Goal: Task Accomplishment & Management: Manage account settings

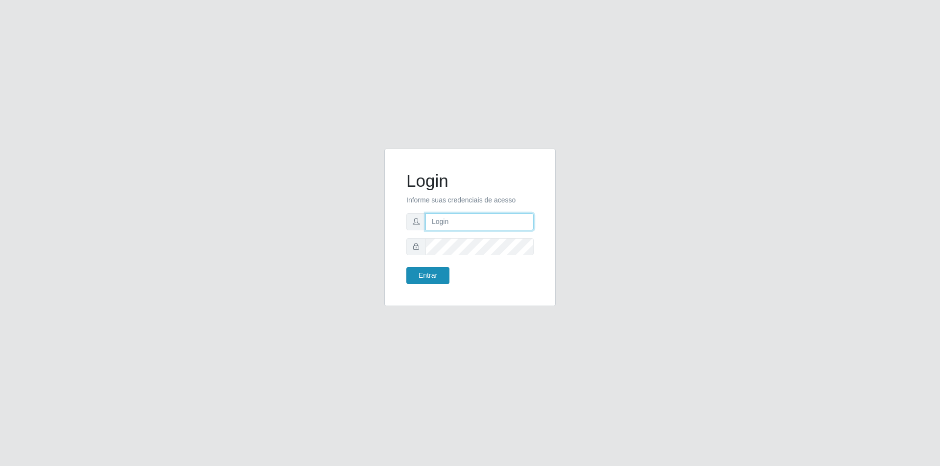
type input "[EMAIL_ADDRESS][PERSON_NAME][DOMAIN_NAME]"
click at [432, 277] on button "Entrar" at bounding box center [427, 275] width 43 height 17
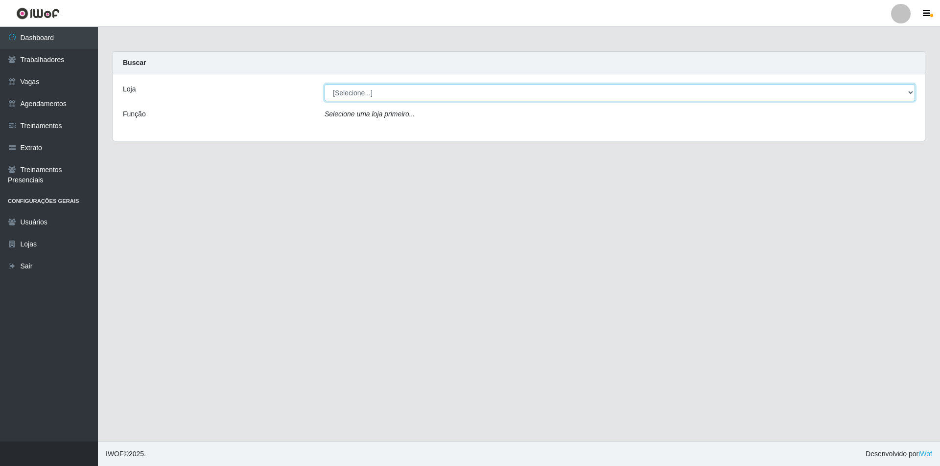
click at [381, 91] on select "[Selecione...] Lemos Supermercado LTDA" at bounding box center [620, 92] width 590 height 17
select select "67"
click at [325, 84] on select "[Selecione...] Lemos Supermercado LTDA" at bounding box center [620, 92] width 590 height 17
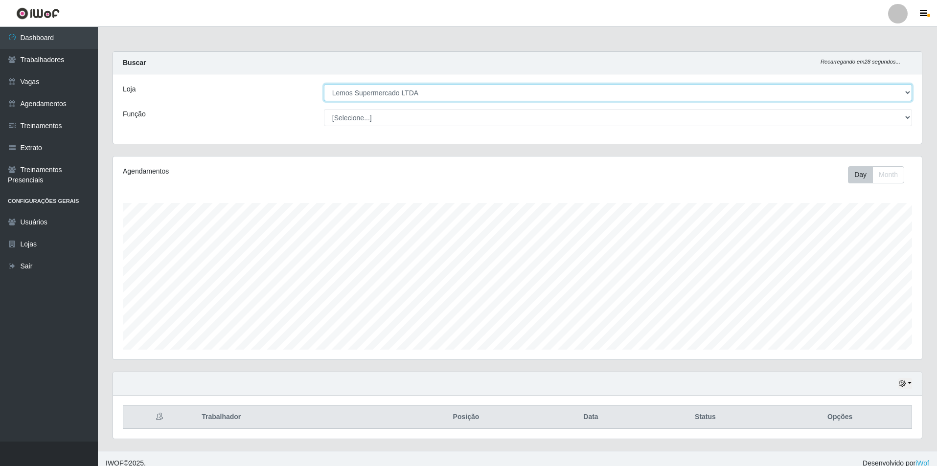
scroll to position [203, 809]
click at [358, 113] on select "[Selecione...] Balconista Carregador e Descarregador de Caminhão Carregador e D…" at bounding box center [618, 117] width 588 height 17
select select "1"
click at [324, 109] on select "[Selecione...] Balconista Carregador e Descarregador de Caminhão Carregador e D…" at bounding box center [618, 117] width 588 height 17
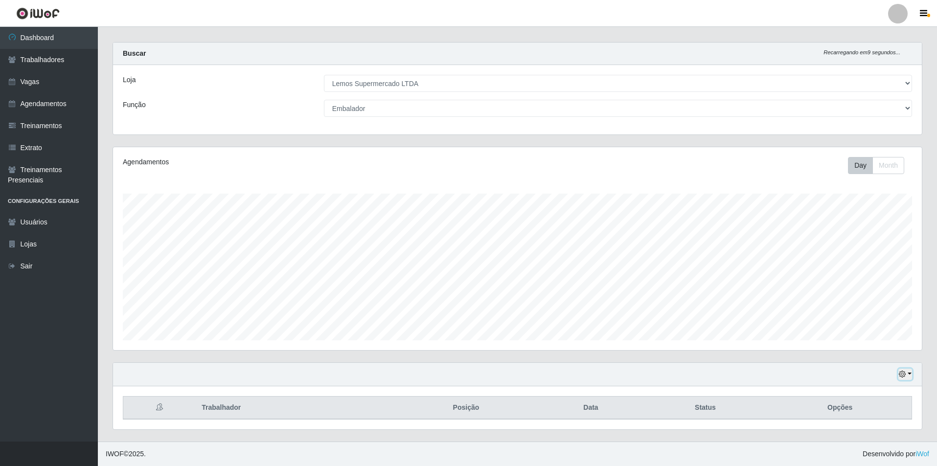
click at [911, 377] on button "button" at bounding box center [906, 374] width 14 height 11
click at [857, 296] on button "1 dia" at bounding box center [873, 297] width 77 height 21
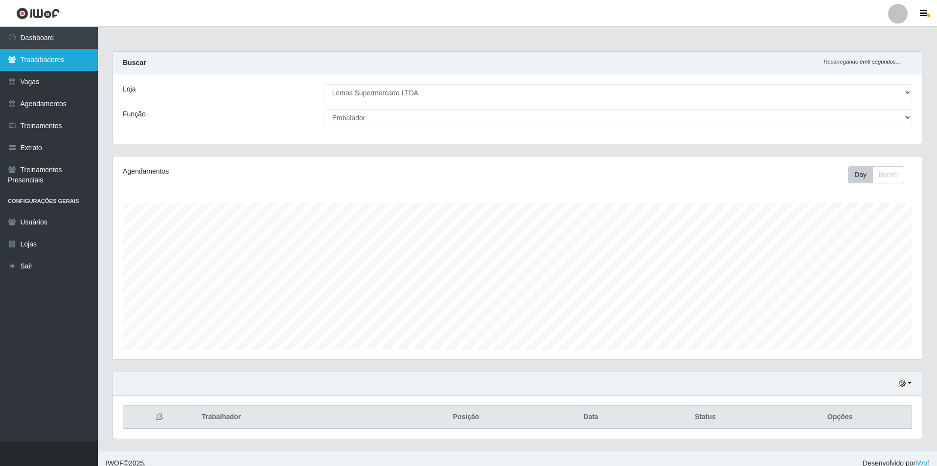
click at [37, 60] on link "Trabalhadores" at bounding box center [49, 60] width 98 height 22
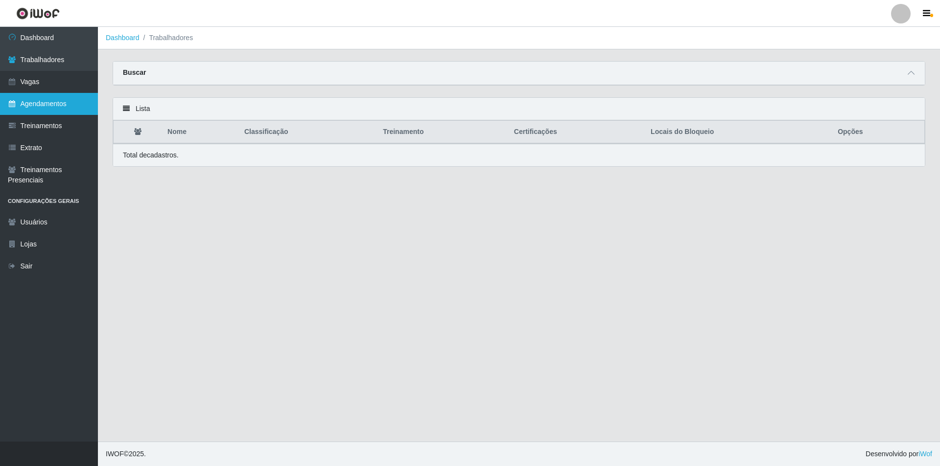
click at [44, 103] on link "Agendamentos" at bounding box center [49, 104] width 98 height 22
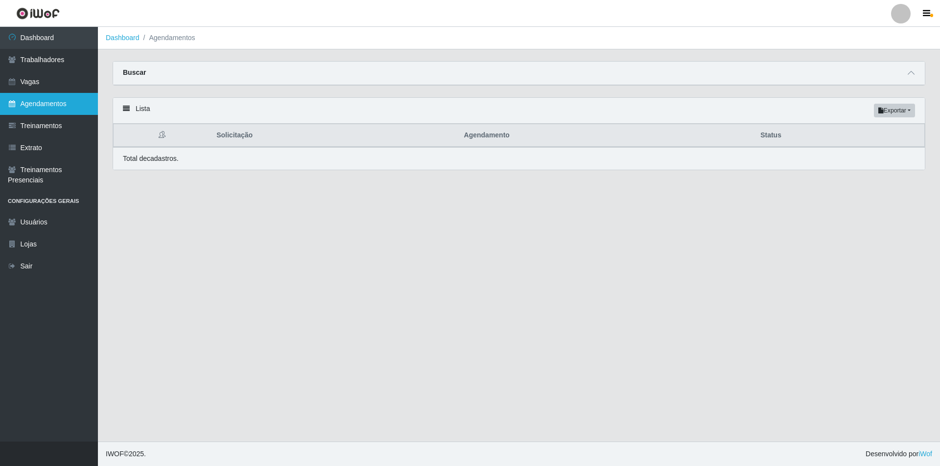
click at [58, 101] on link "Agendamentos" at bounding box center [49, 104] width 98 height 22
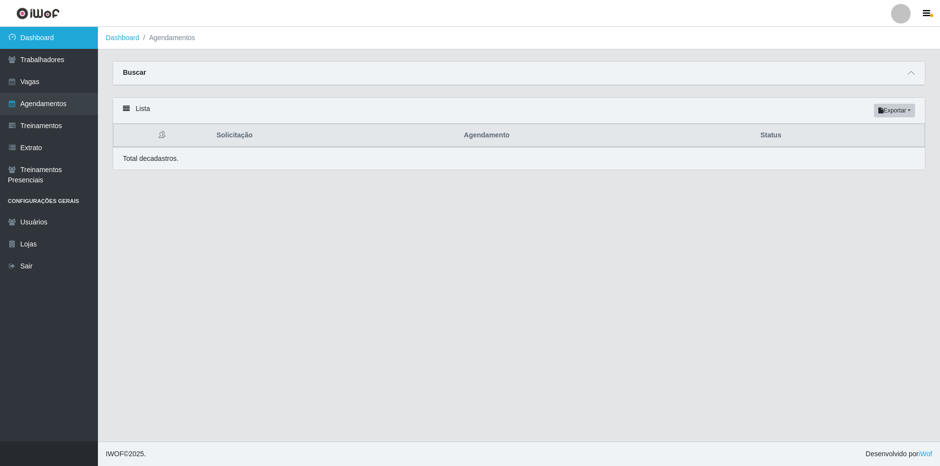
click at [43, 38] on link "Dashboard" at bounding box center [49, 38] width 98 height 22
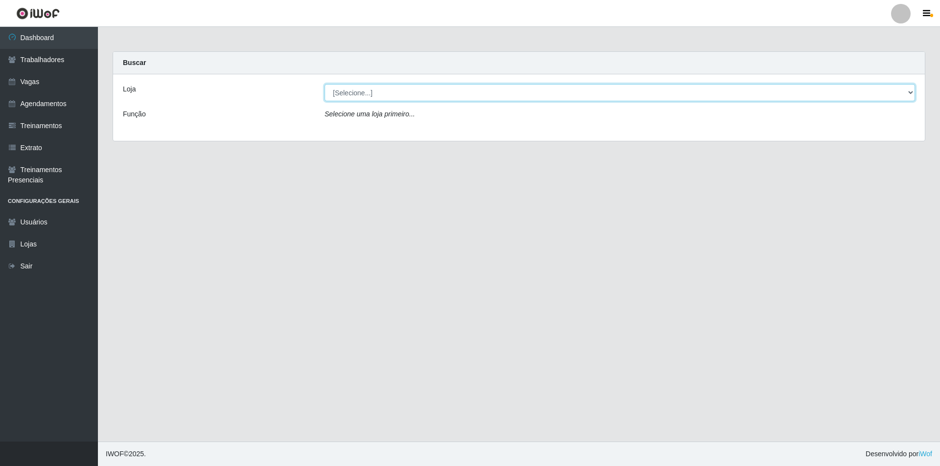
click at [353, 94] on select "[Selecione...] Lemos Supermercado LTDA" at bounding box center [620, 92] width 590 height 17
select select "67"
click at [325, 84] on select "[Selecione...] Lemos Supermercado LTDA" at bounding box center [620, 92] width 590 height 17
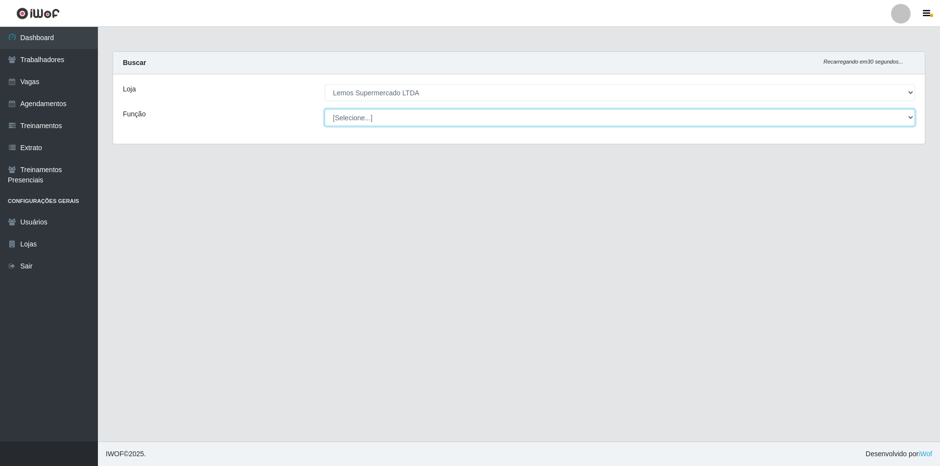
click at [349, 115] on select "[Selecione...] Balconista Carregador e Descarregador de Caminhão Carregador e D…" at bounding box center [620, 117] width 590 height 17
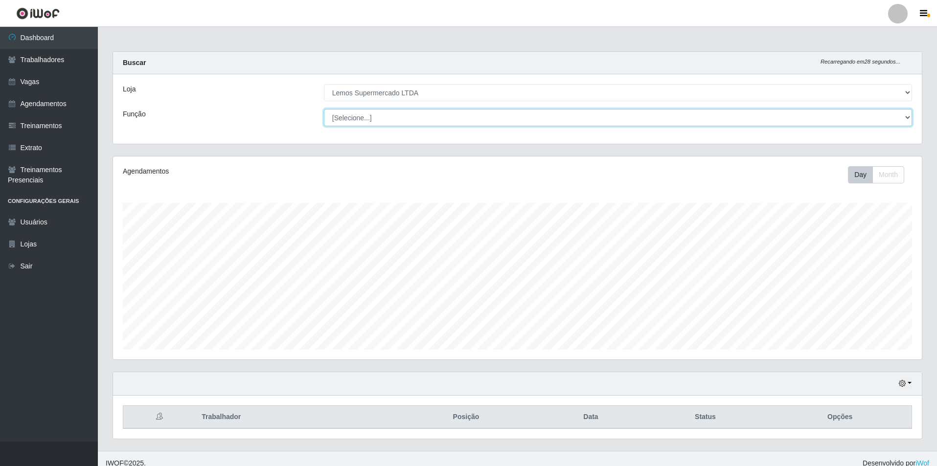
scroll to position [203, 809]
click at [285, 61] on div "Buscar Recarregando em 27 segundos..." at bounding box center [517, 63] width 809 height 23
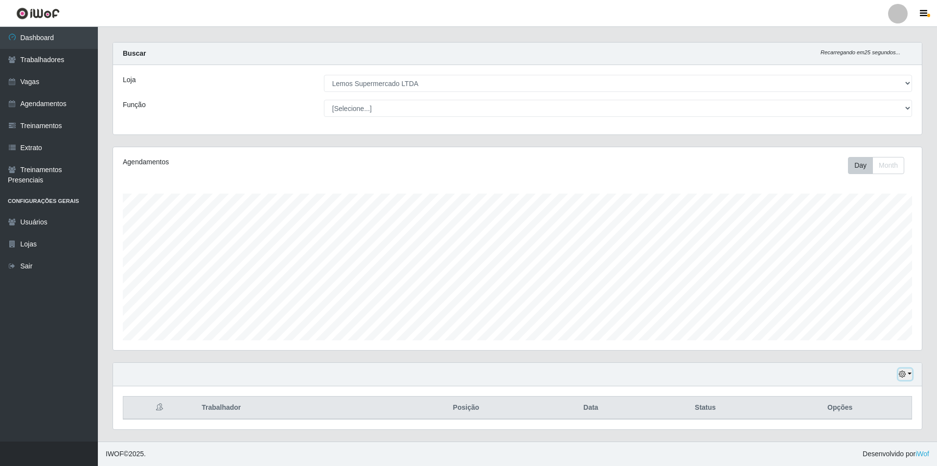
click at [905, 373] on icon "button" at bounding box center [902, 374] width 7 height 7
click at [856, 335] on button "1 Semana" at bounding box center [873, 338] width 77 height 21
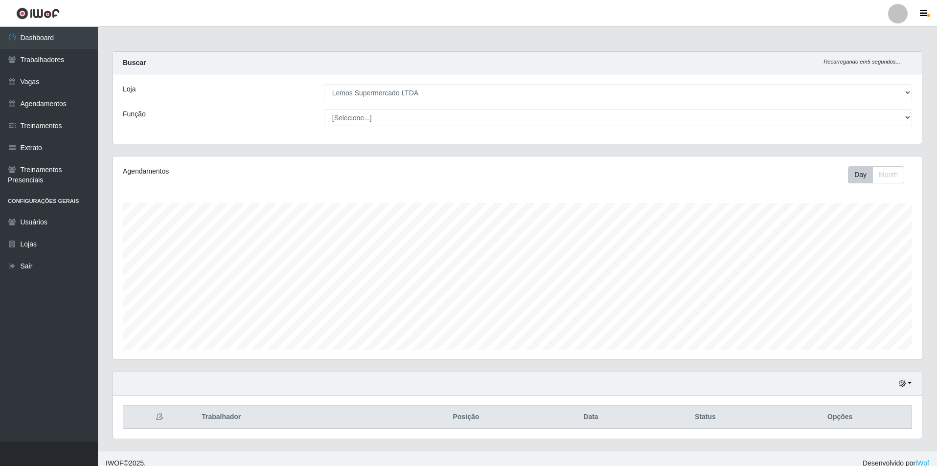
scroll to position [9, 0]
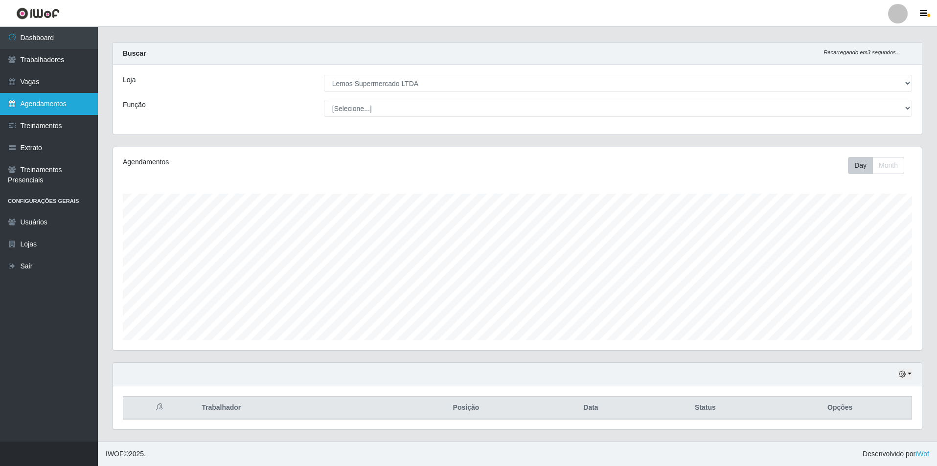
click at [50, 113] on link "Agendamentos" at bounding box center [49, 104] width 98 height 22
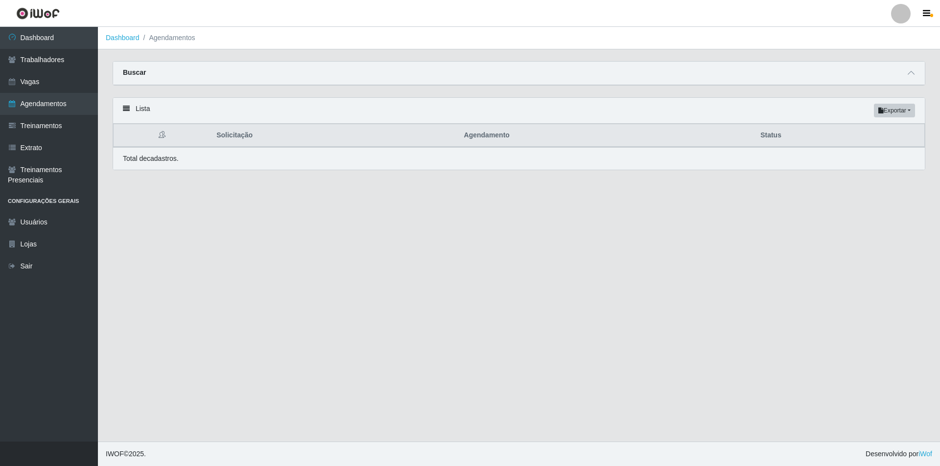
click at [178, 167] on div "Total de cadastros." at bounding box center [519, 158] width 812 height 23
click at [67, 101] on link "Agendamentos" at bounding box center [49, 104] width 98 height 22
click at [40, 63] on link "Trabalhadores" at bounding box center [49, 60] width 98 height 22
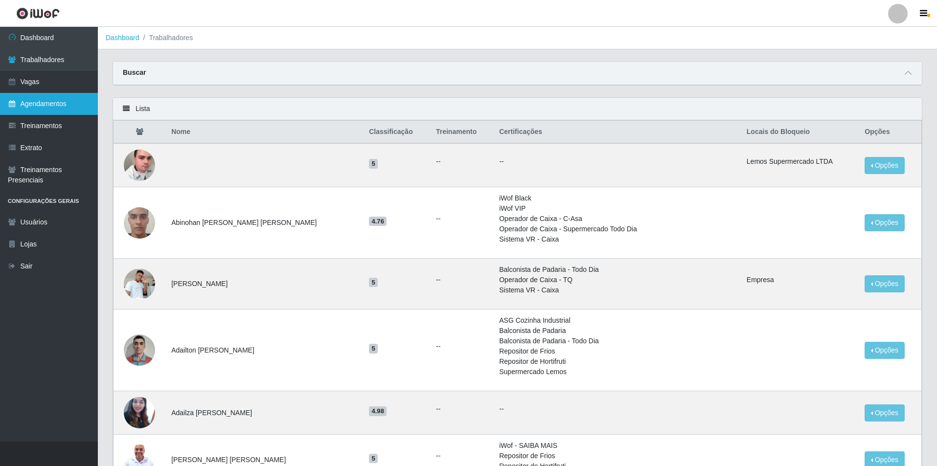
click at [42, 103] on link "Agendamentos" at bounding box center [49, 104] width 98 height 22
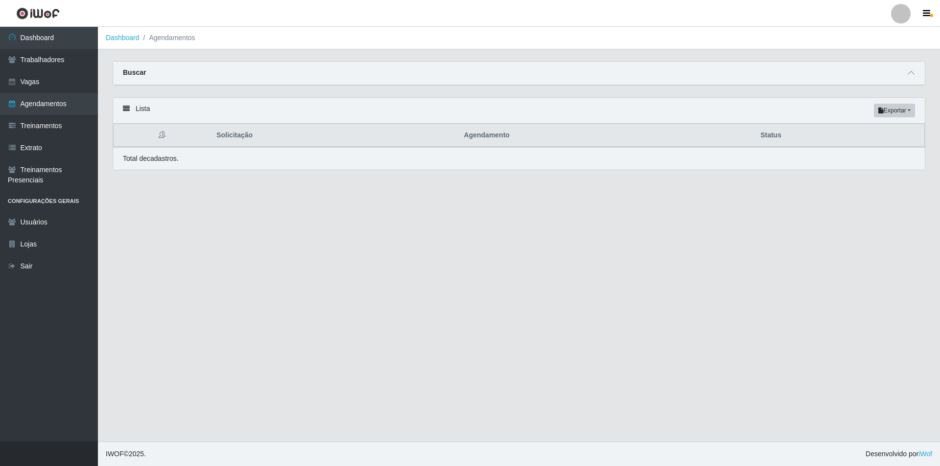
click at [166, 43] on li "Agendamentos" at bounding box center [167, 38] width 56 height 10
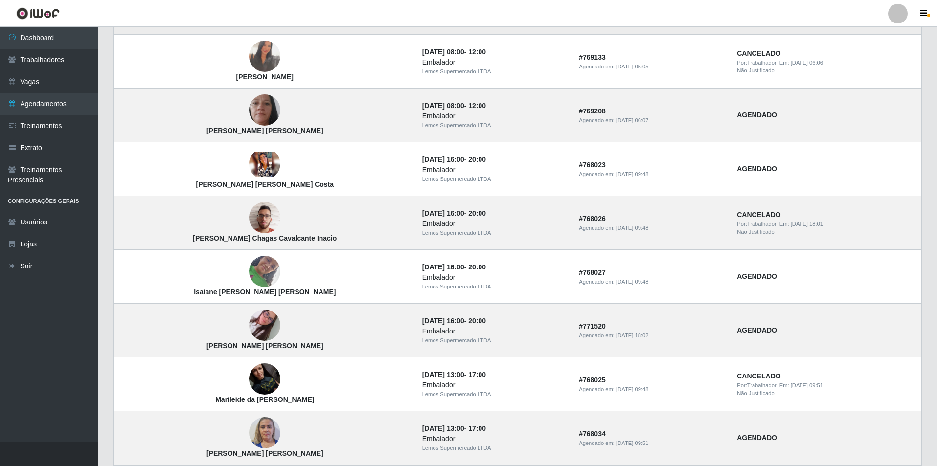
scroll to position [556, 0]
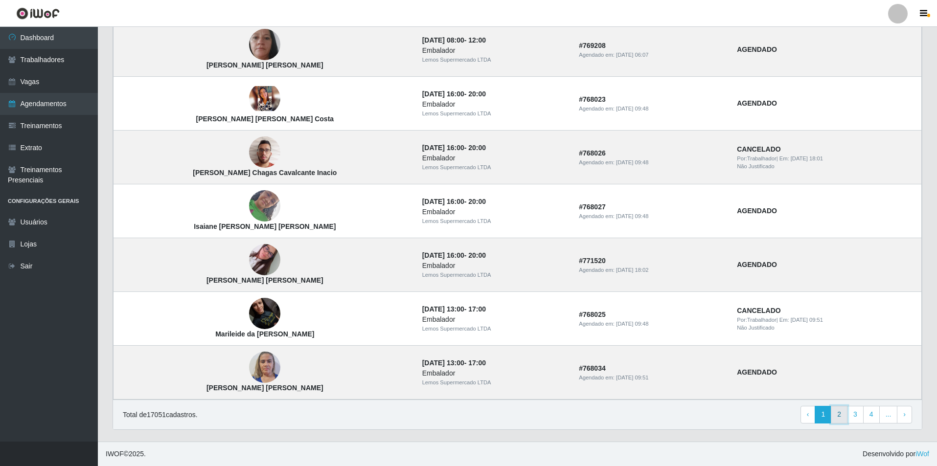
click at [840, 416] on link "2" at bounding box center [839, 415] width 17 height 18
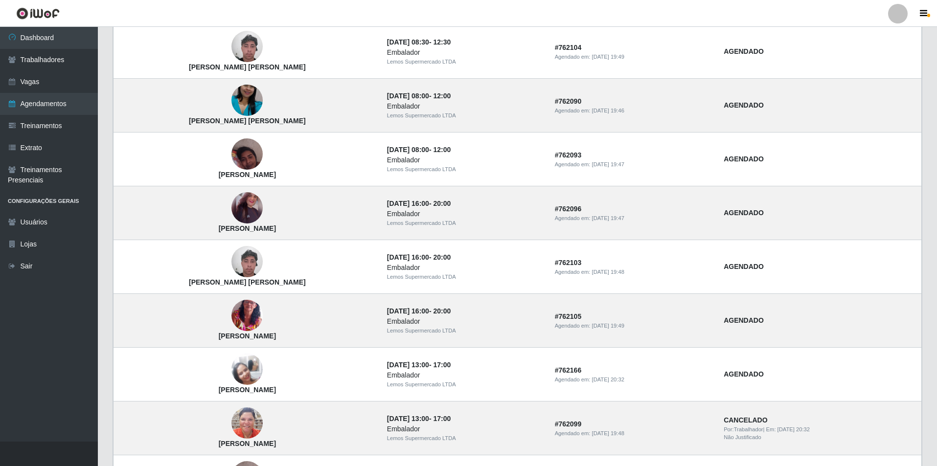
scroll to position [556, 0]
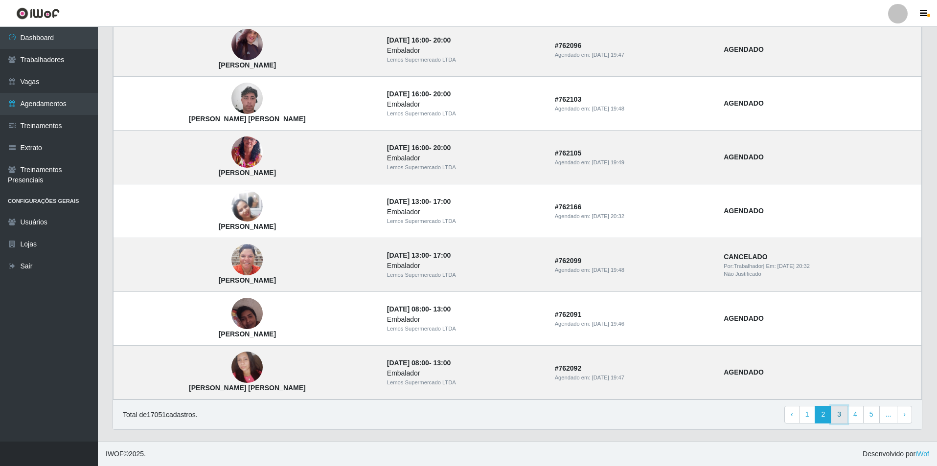
click at [841, 418] on link "3" at bounding box center [839, 415] width 17 height 18
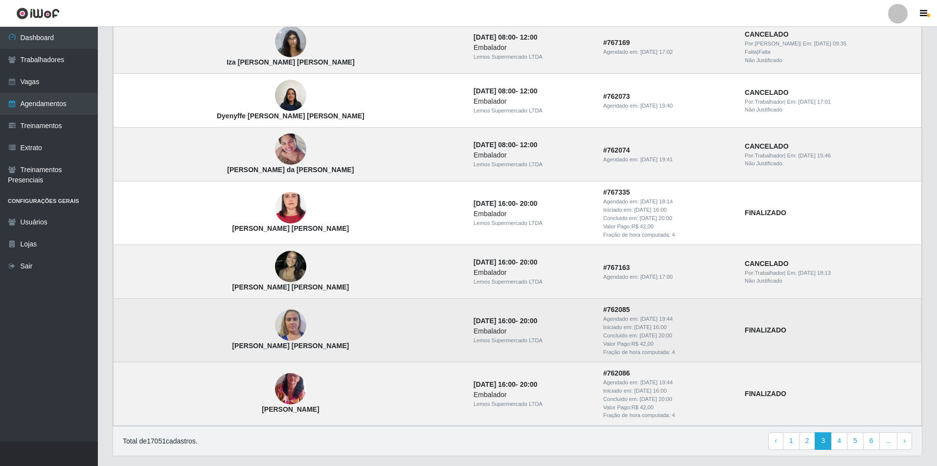
scroll to position [614, 0]
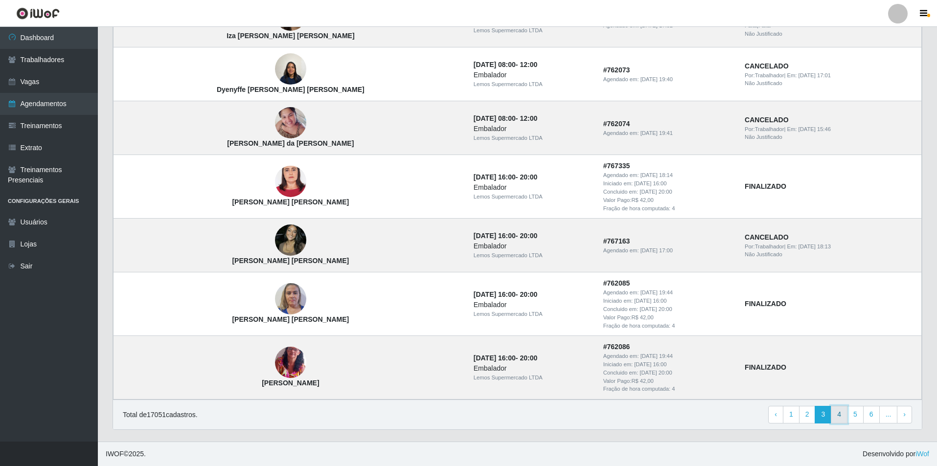
click at [844, 416] on link "4" at bounding box center [839, 415] width 17 height 18
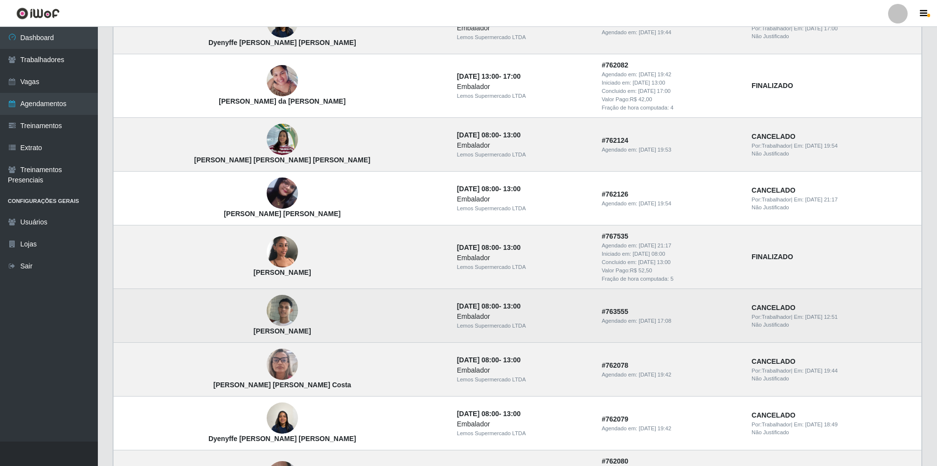
scroll to position [49, 0]
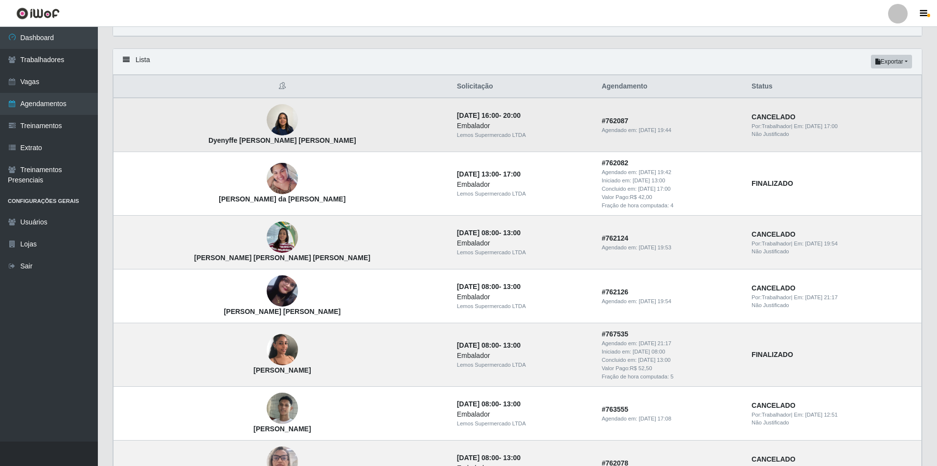
click at [267, 116] on img at bounding box center [282, 120] width 31 height 42
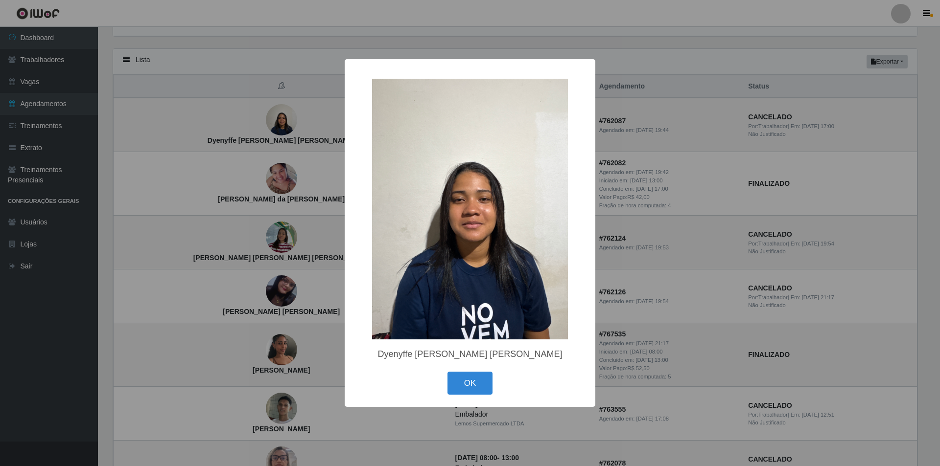
click at [759, 240] on div "× Dyenyffe Castro da silva OK Cancel" at bounding box center [470, 233] width 940 height 466
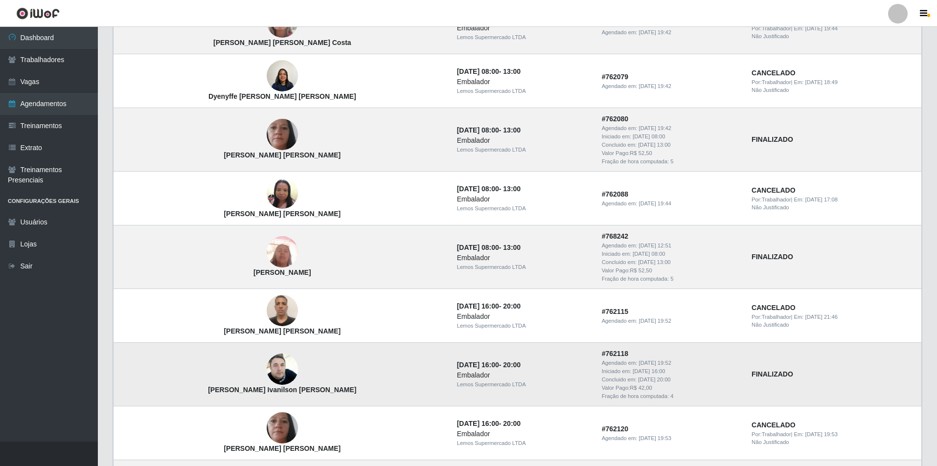
scroll to position [604, 0]
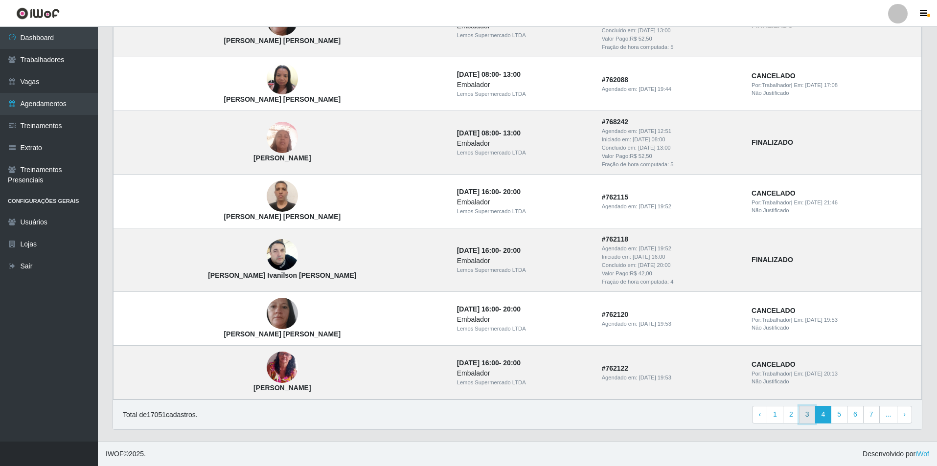
click at [809, 417] on link "3" at bounding box center [807, 415] width 17 height 18
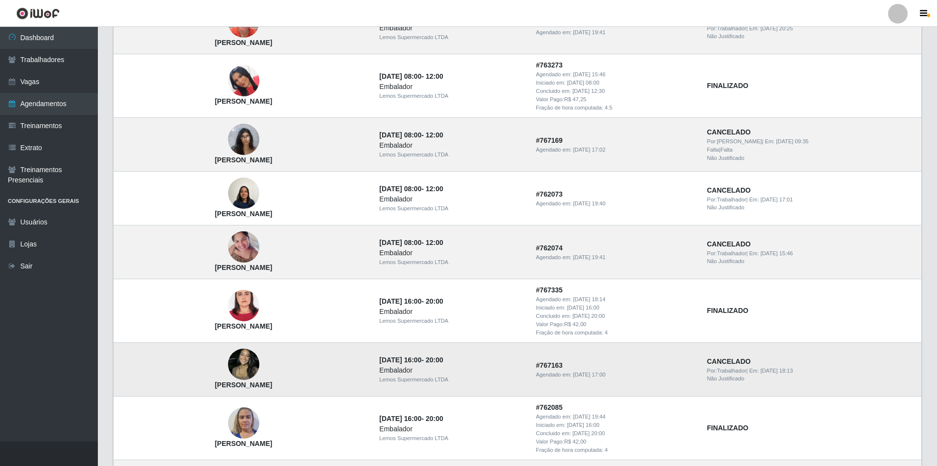
scroll to position [614, 0]
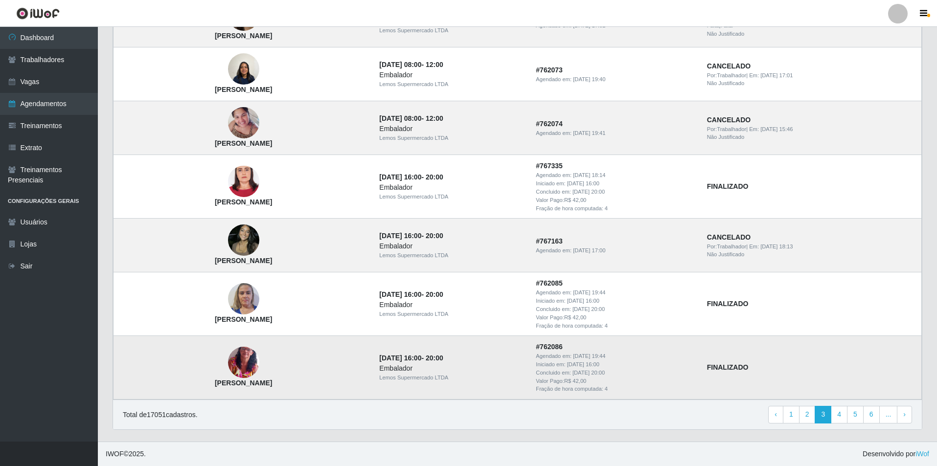
click at [241, 367] on img at bounding box center [243, 362] width 31 height 43
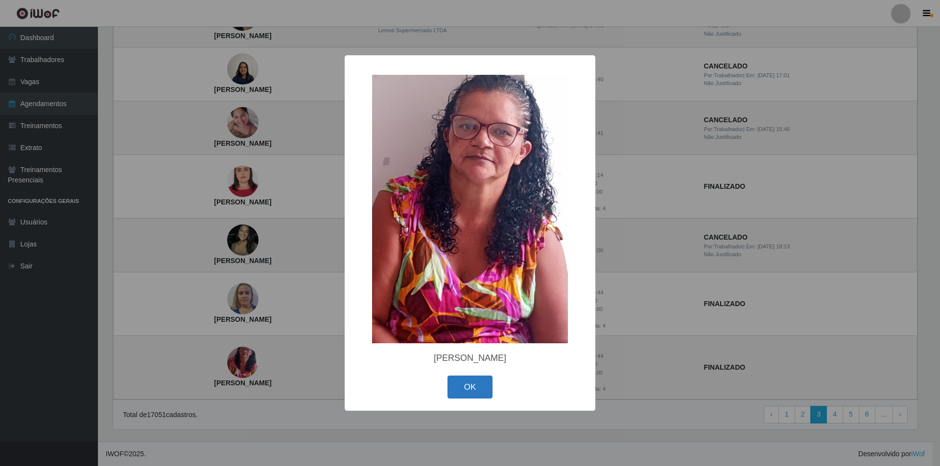
click at [467, 388] on button "OK" at bounding box center [470, 387] width 46 height 23
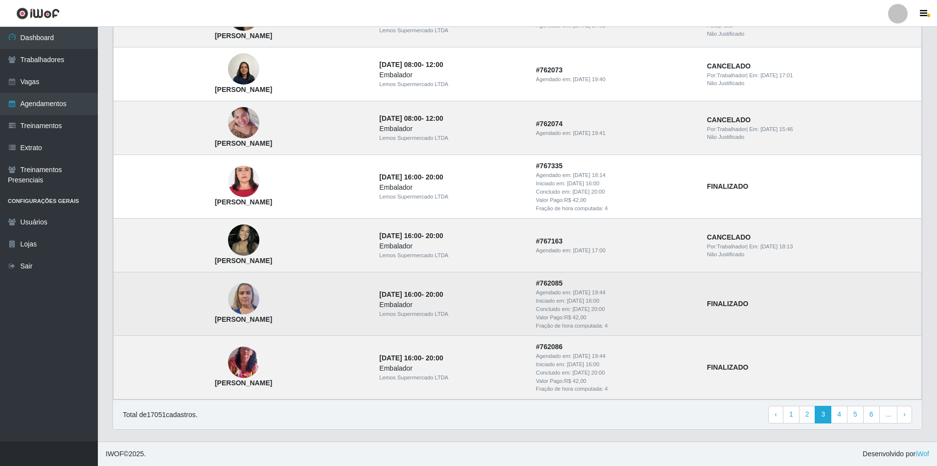
click at [251, 295] on img at bounding box center [243, 300] width 31 height 42
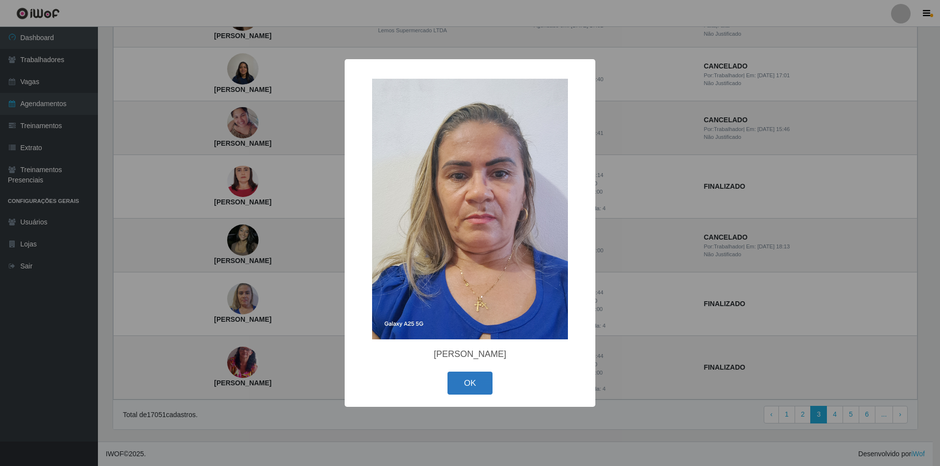
click at [457, 386] on button "OK" at bounding box center [470, 383] width 46 height 23
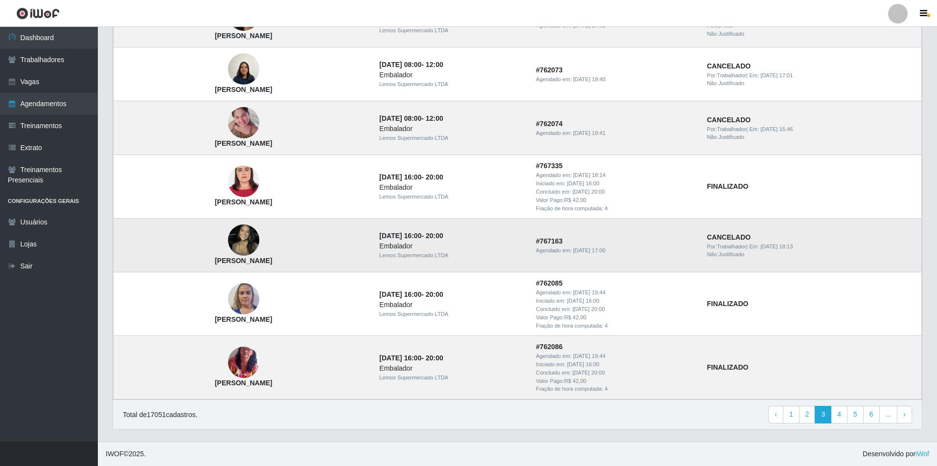
click at [244, 235] on img at bounding box center [243, 241] width 31 height 42
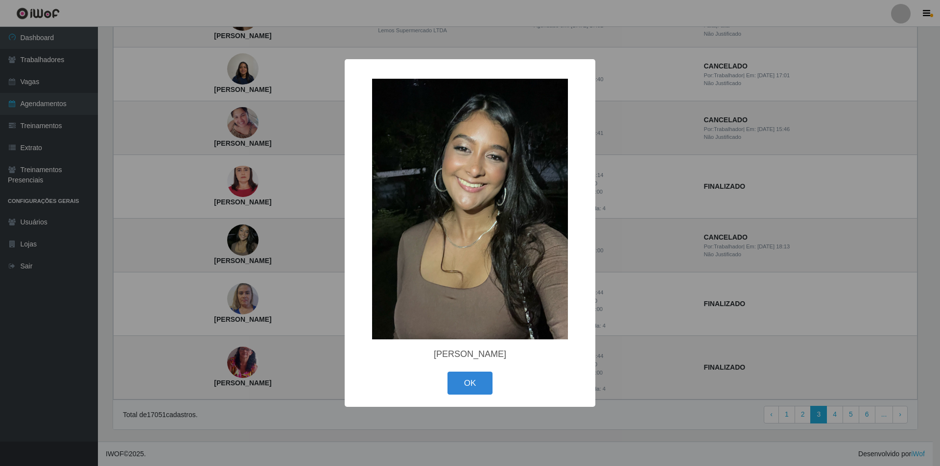
click at [463, 384] on button "OK" at bounding box center [470, 383] width 46 height 23
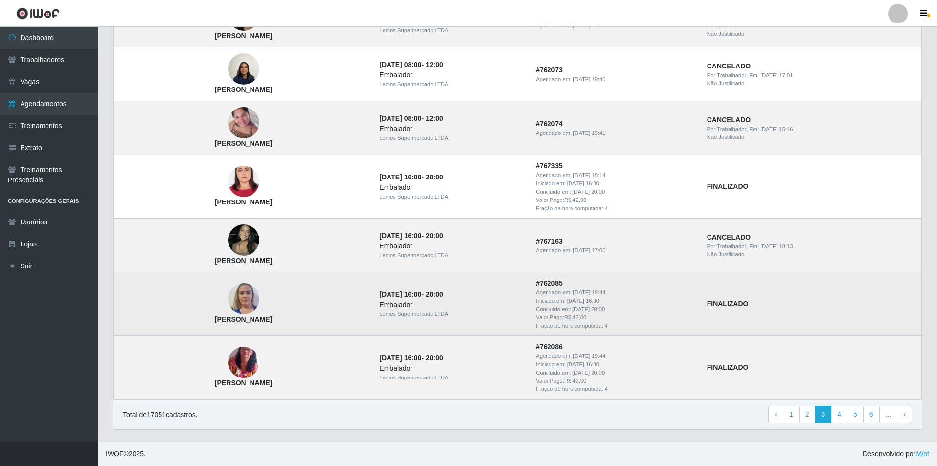
scroll to position [565, 0]
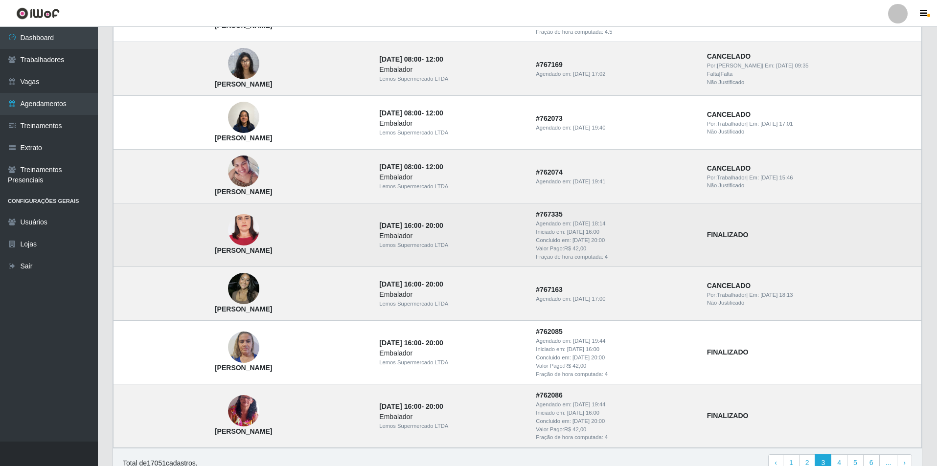
click at [242, 225] on img at bounding box center [243, 230] width 31 height 68
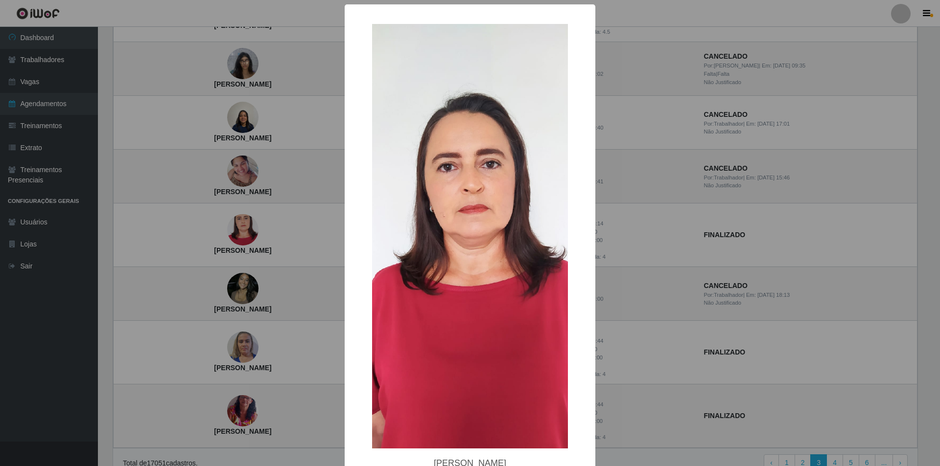
click at [719, 355] on div "× Juliane Campos Silva Beserra OK Cancel" at bounding box center [470, 233] width 940 height 466
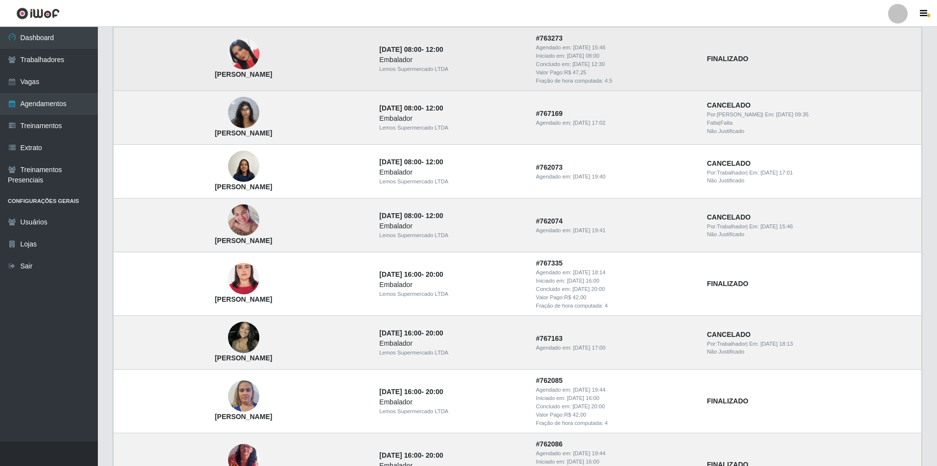
scroll to position [614, 0]
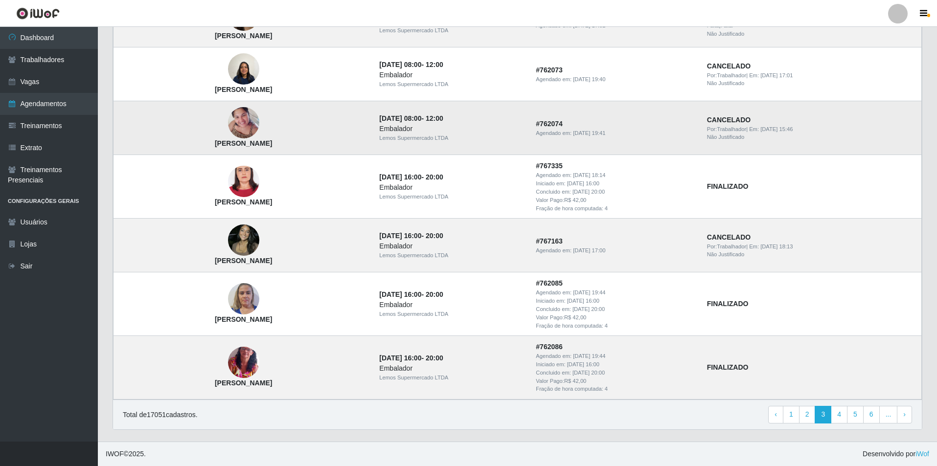
click at [237, 128] on img at bounding box center [243, 123] width 31 height 42
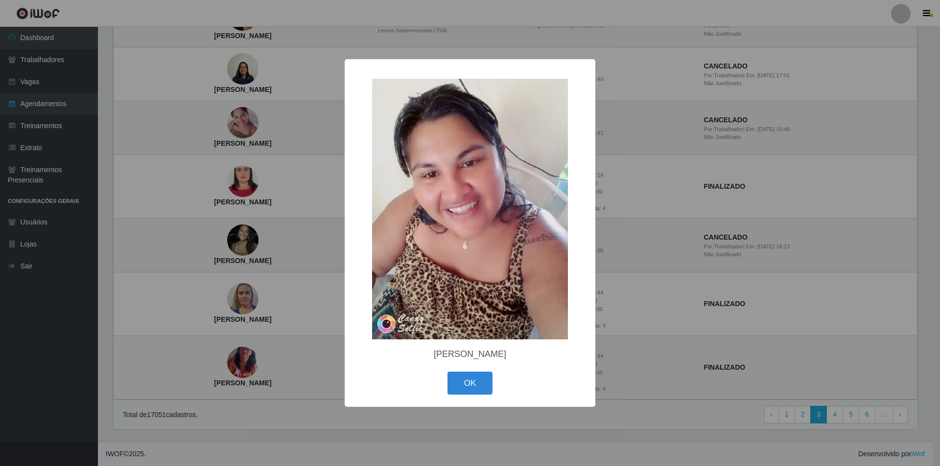
click at [237, 129] on div "× Patrícia Maria Neves da Silva Santos OK Cancel" at bounding box center [470, 233] width 940 height 466
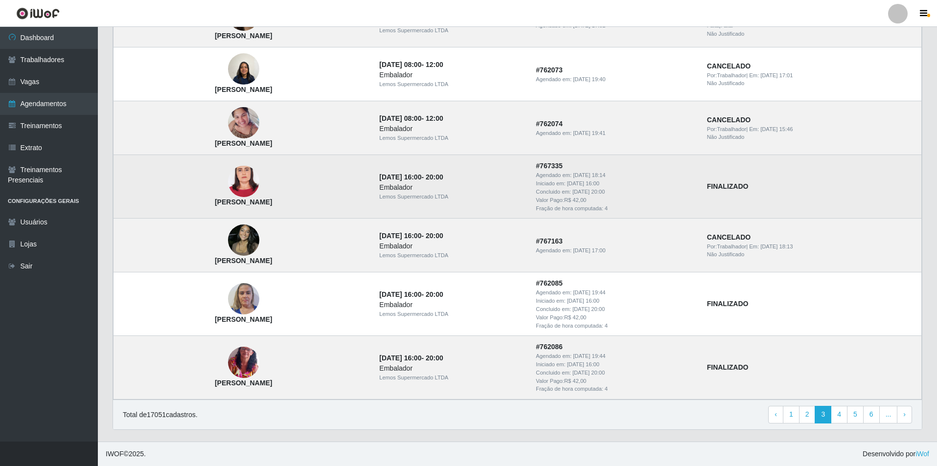
click at [241, 185] on img at bounding box center [243, 182] width 31 height 68
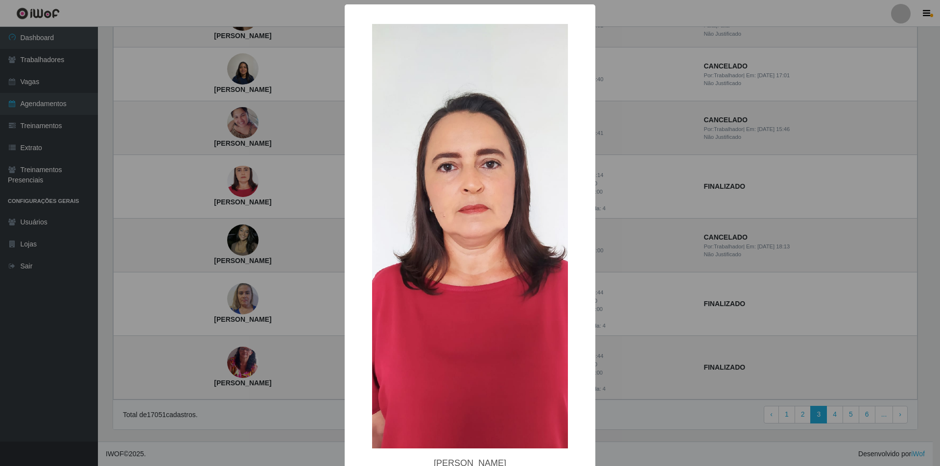
click at [243, 186] on div "× Juliane Campos Silva Beserra OK Cancel" at bounding box center [470, 233] width 940 height 466
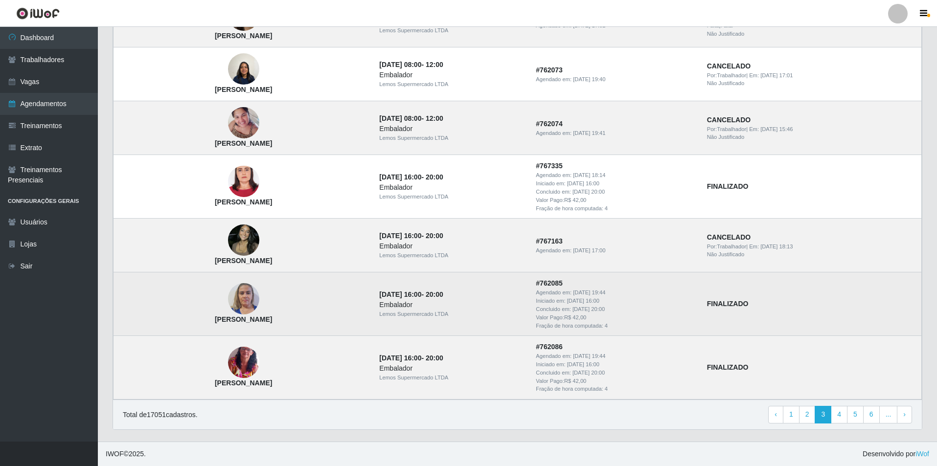
click at [254, 295] on img at bounding box center [243, 300] width 31 height 42
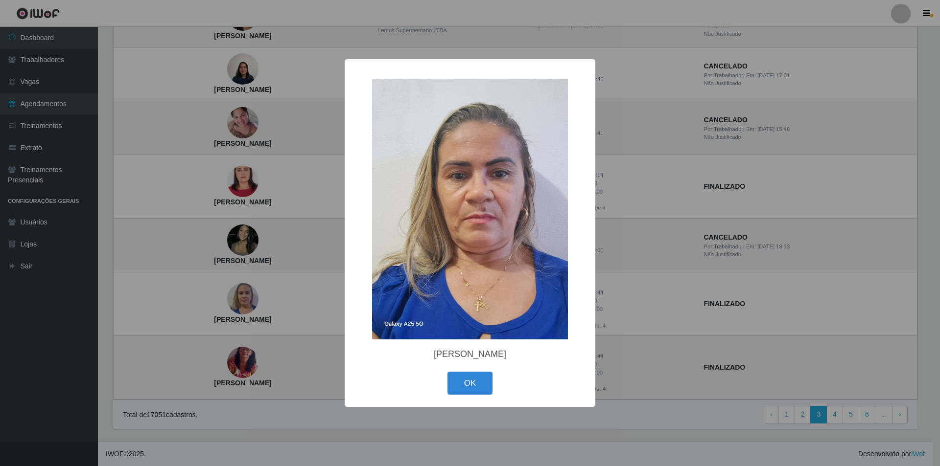
click at [271, 312] on div "× María Elizabete Félix da Silva OK Cancel" at bounding box center [470, 233] width 940 height 466
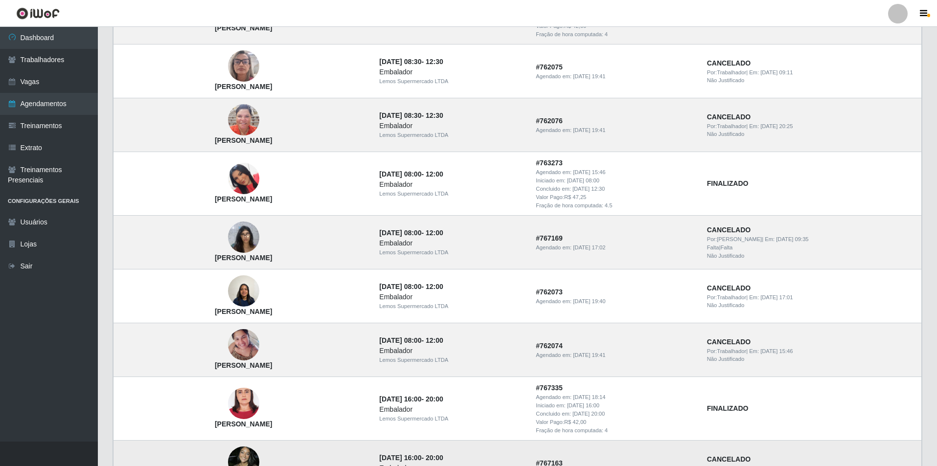
scroll to position [441, 0]
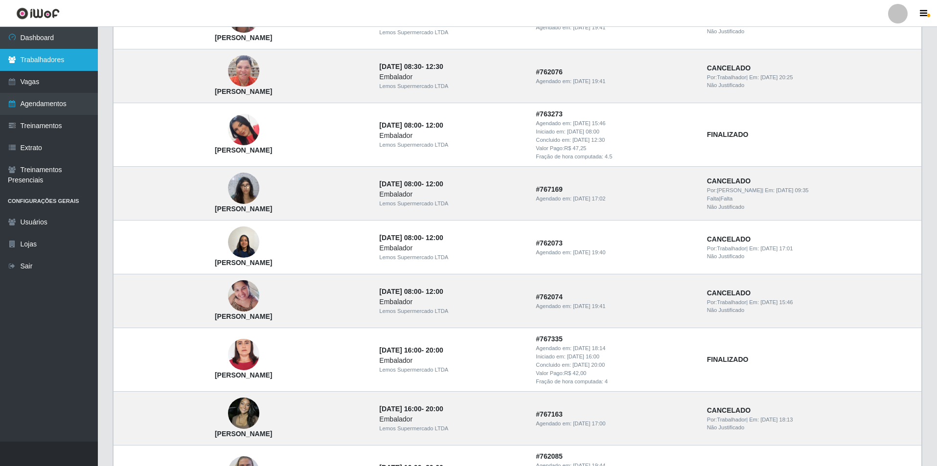
click at [35, 57] on link "Trabalhadores" at bounding box center [49, 60] width 98 height 22
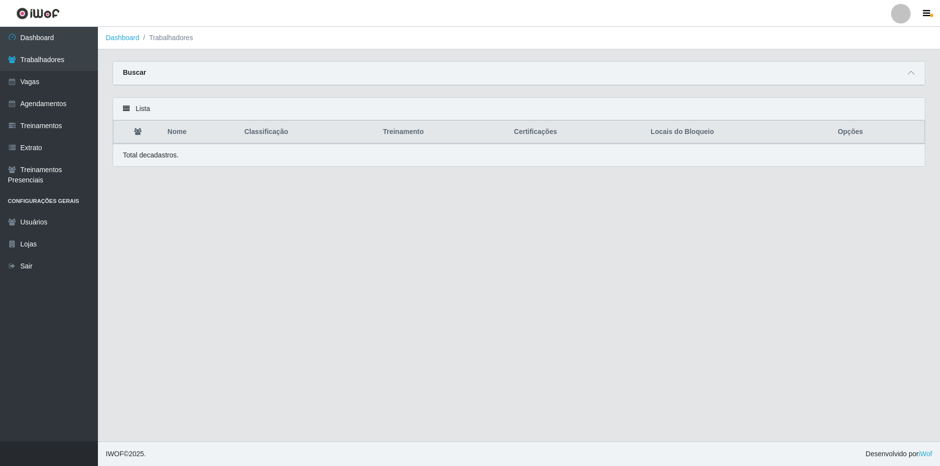
click at [815, 73] on div "Buscar" at bounding box center [519, 73] width 812 height 23
click at [132, 75] on strong "Buscar" at bounding box center [134, 73] width 23 height 8
click at [133, 76] on strong "Buscar" at bounding box center [134, 73] width 23 height 8
click at [150, 71] on div "Buscar" at bounding box center [519, 73] width 812 height 23
click at [907, 74] on icon at bounding box center [910, 73] width 7 height 7
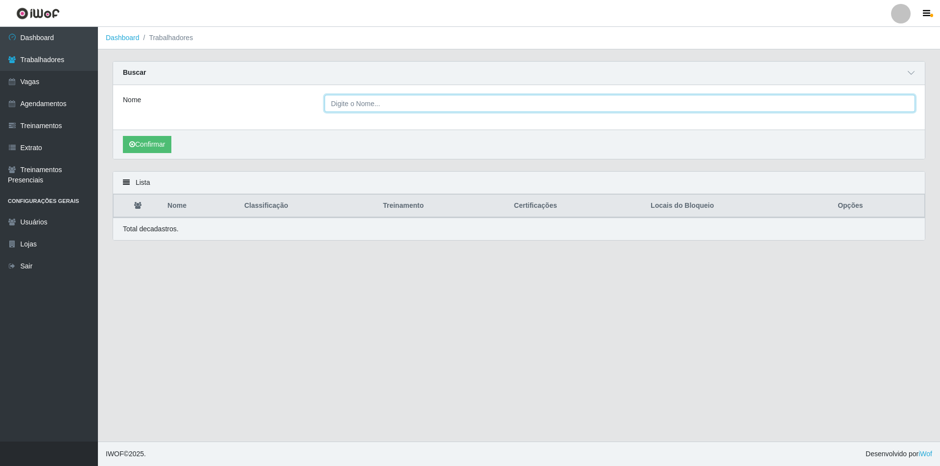
click at [336, 102] on input "Nome" at bounding box center [620, 103] width 590 height 17
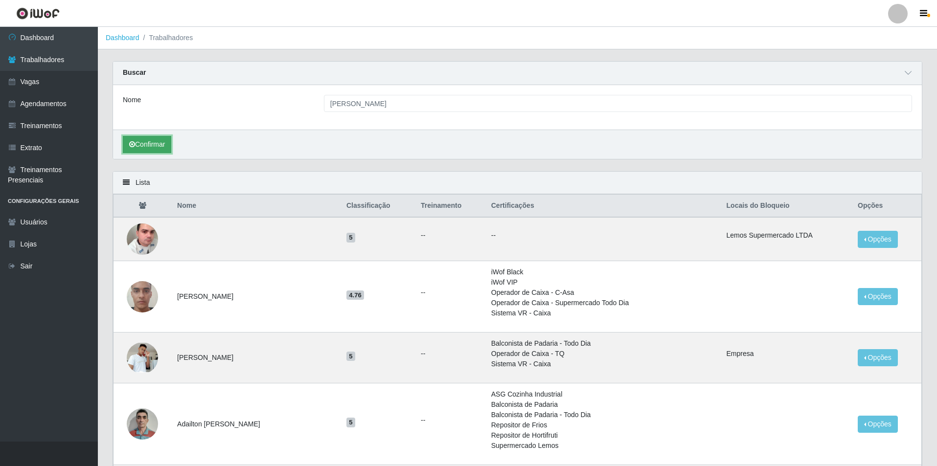
click at [145, 151] on button "Confirmar" at bounding box center [147, 144] width 48 height 17
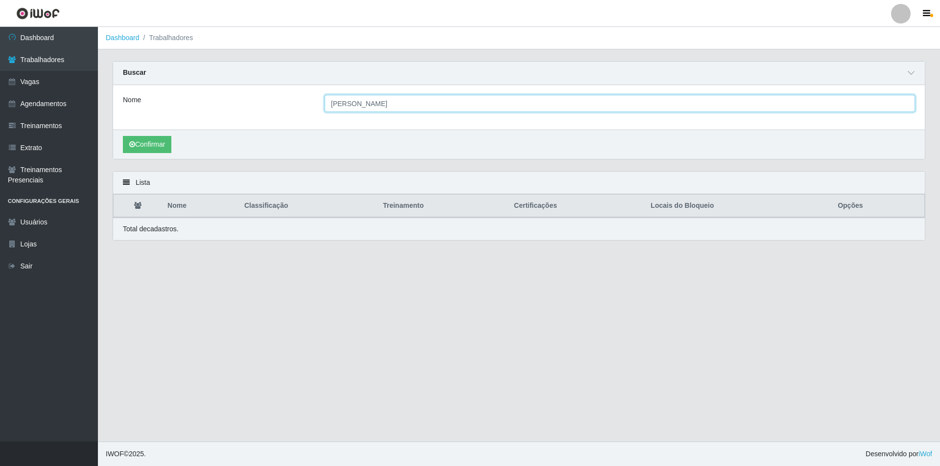
click at [388, 105] on input "JULIANA CAMPOS" at bounding box center [620, 103] width 590 height 17
type input "JULIANA"
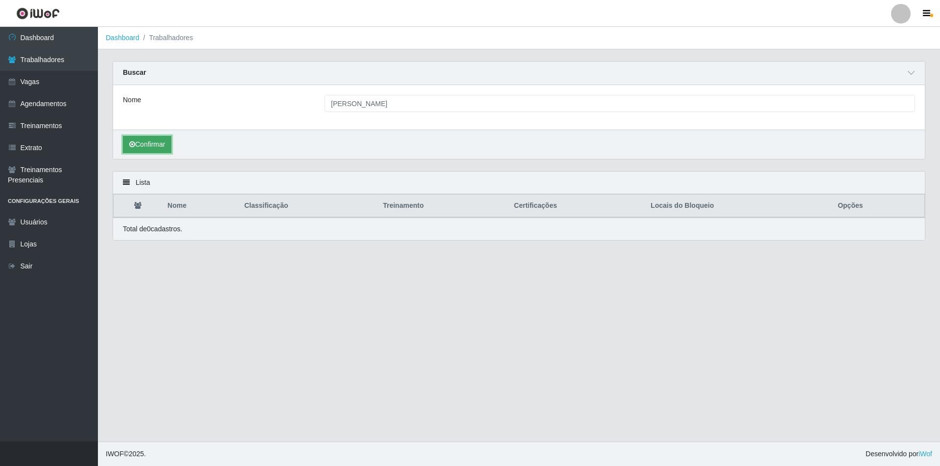
click at [150, 145] on button "Confirmar" at bounding box center [147, 144] width 48 height 17
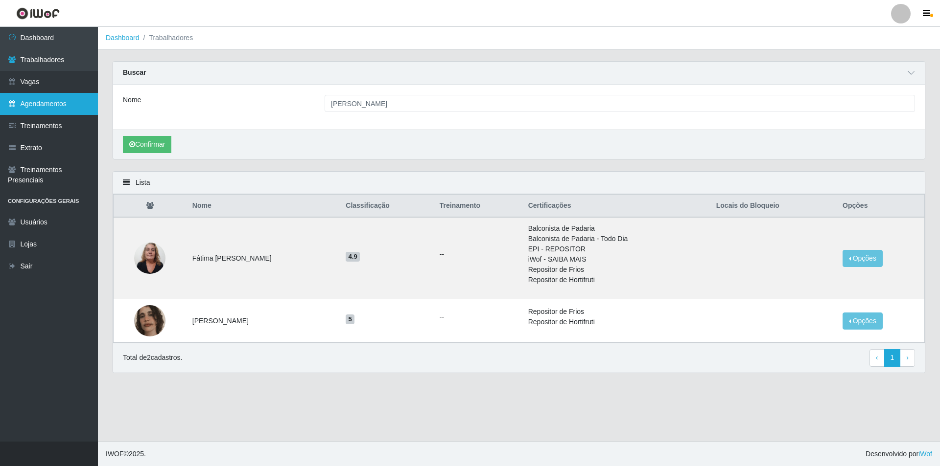
click at [45, 106] on link "Agendamentos" at bounding box center [49, 104] width 98 height 22
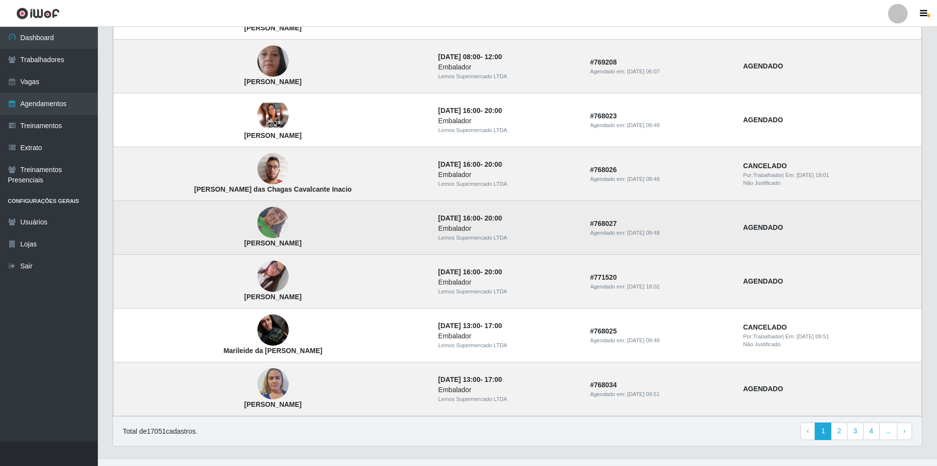
scroll to position [556, 0]
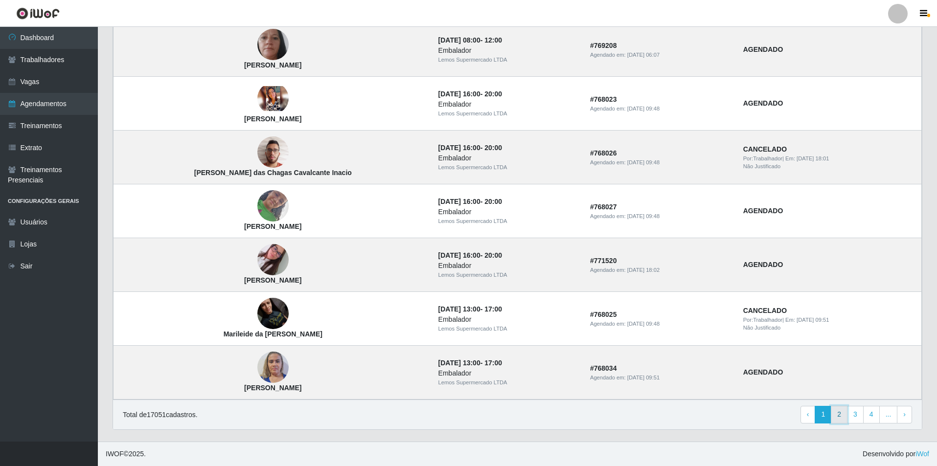
click at [835, 411] on link "2" at bounding box center [839, 415] width 17 height 18
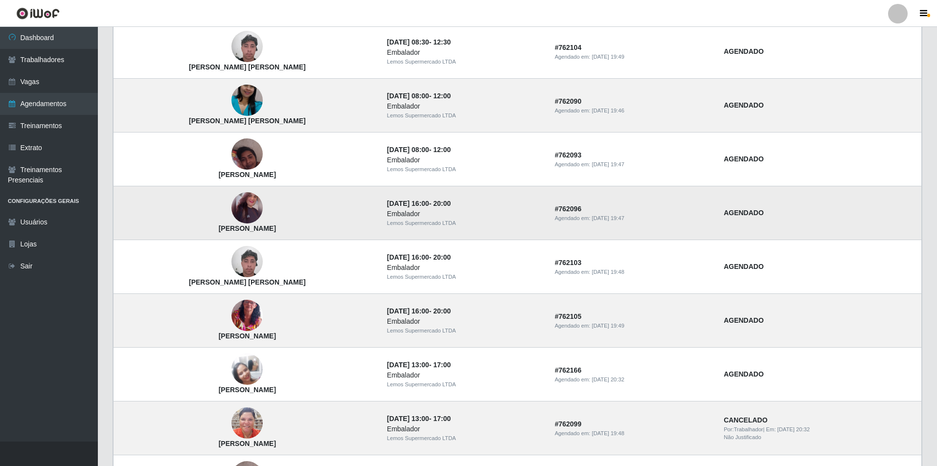
scroll to position [556, 0]
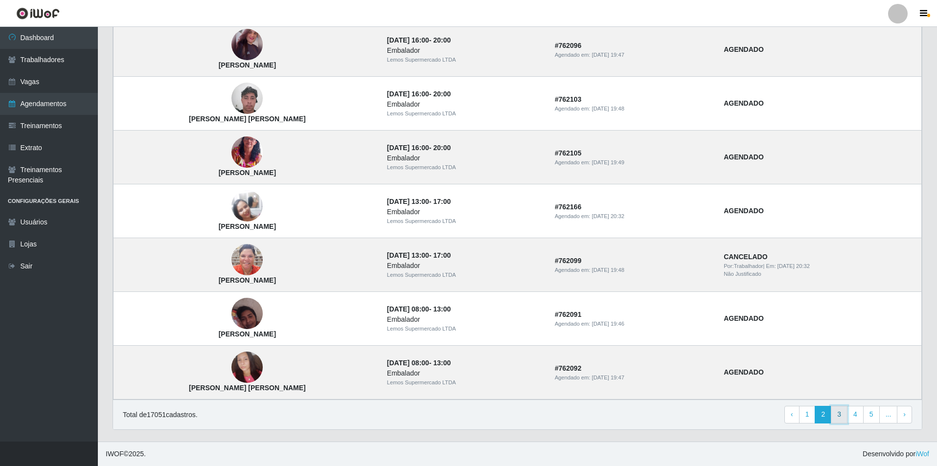
click at [839, 417] on link "3" at bounding box center [839, 415] width 17 height 18
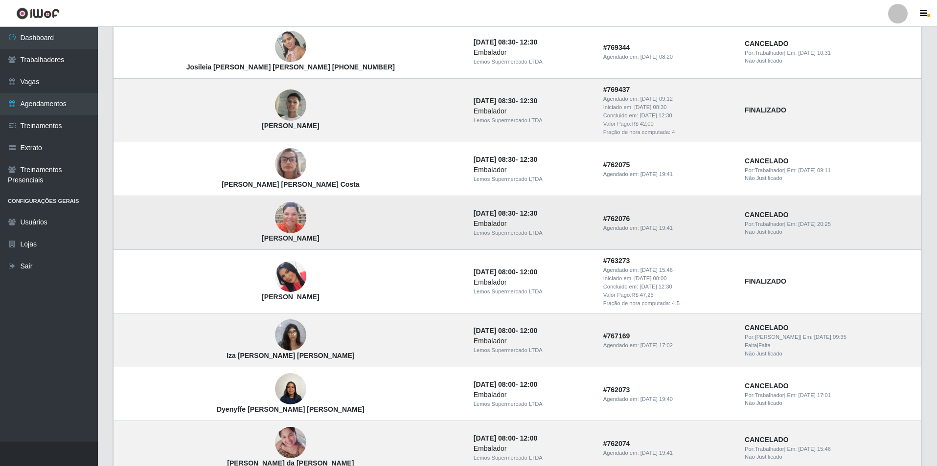
scroll to position [392, 0]
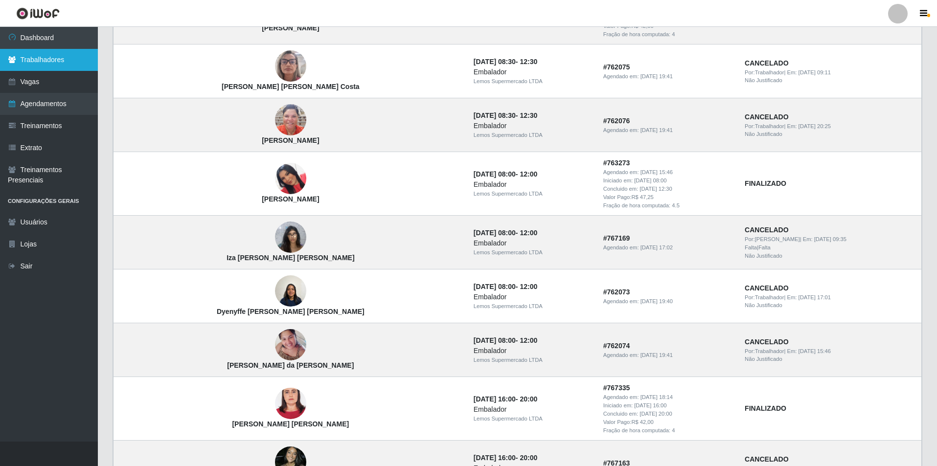
click at [43, 59] on link "Trabalhadores" at bounding box center [49, 60] width 98 height 22
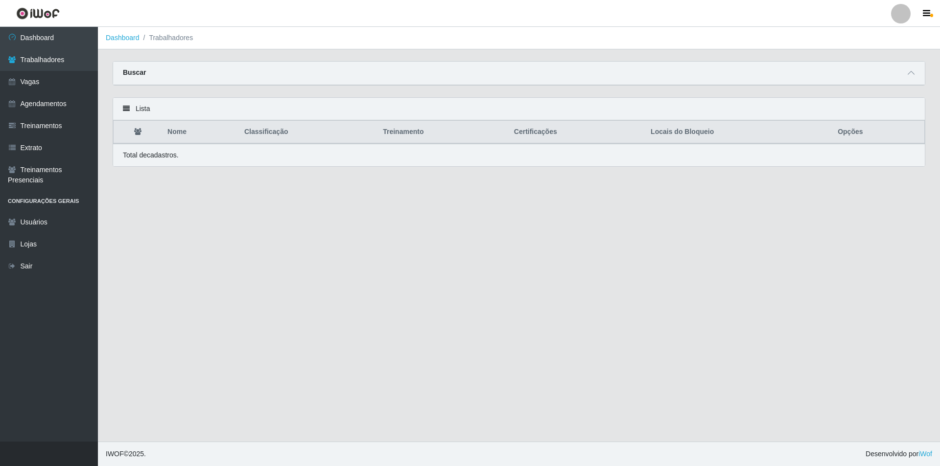
click at [132, 72] on strong "Buscar" at bounding box center [134, 73] width 23 height 8
click at [909, 73] on icon at bounding box center [910, 73] width 7 height 7
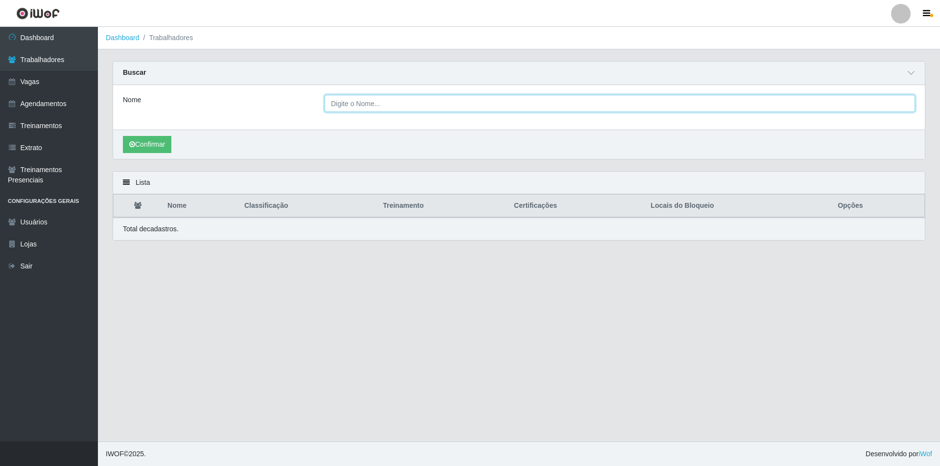
click at [338, 99] on input "Nome" at bounding box center [620, 103] width 590 height 17
type input "JULIANE"
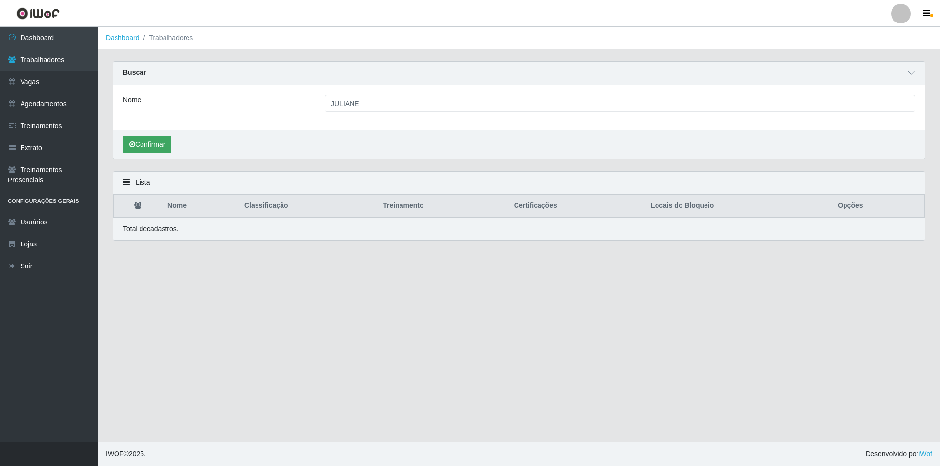
click at [144, 153] on div "Confirmar" at bounding box center [519, 144] width 812 height 29
click at [155, 143] on button "Confirmar" at bounding box center [147, 144] width 48 height 17
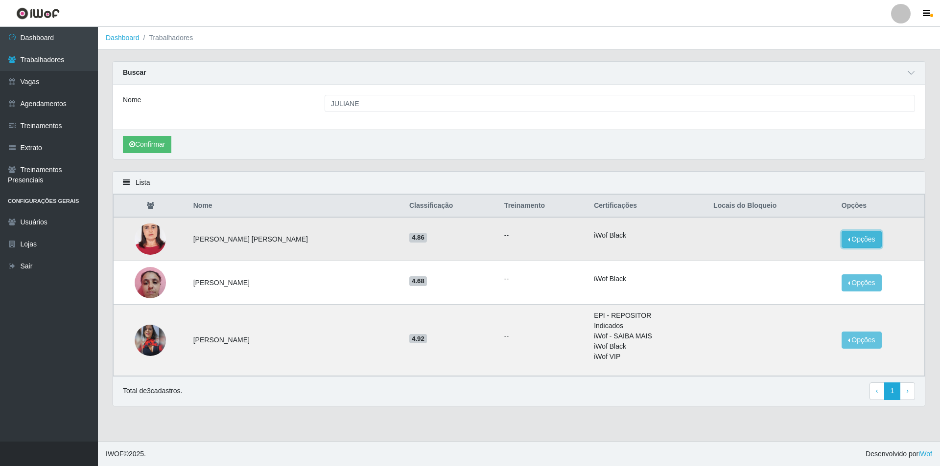
click at [855, 232] on button "Opções" at bounding box center [861, 239] width 40 height 17
click at [159, 235] on img at bounding box center [150, 240] width 31 height 68
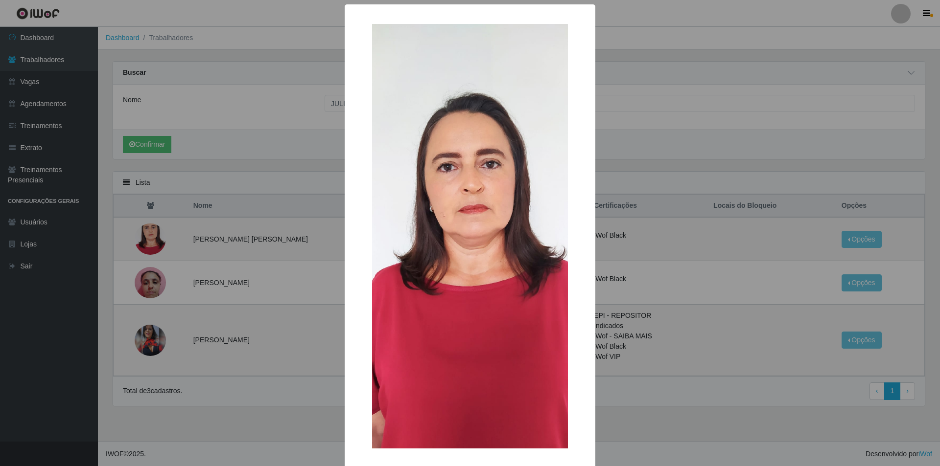
click at [155, 255] on div "× OK Cancel" at bounding box center [470, 233] width 940 height 466
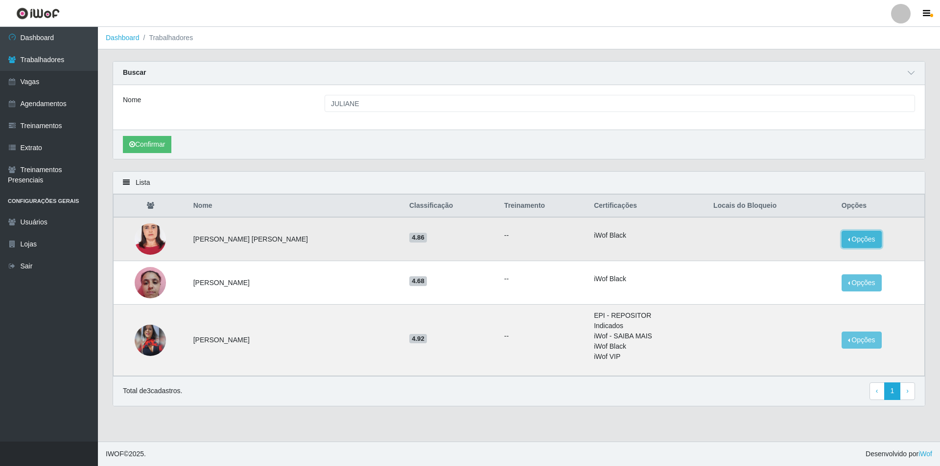
click at [851, 237] on button "Opções" at bounding box center [861, 239] width 40 height 17
click at [807, 238] on button "Bloquear - Empresa" at bounding box center [801, 242] width 79 height 21
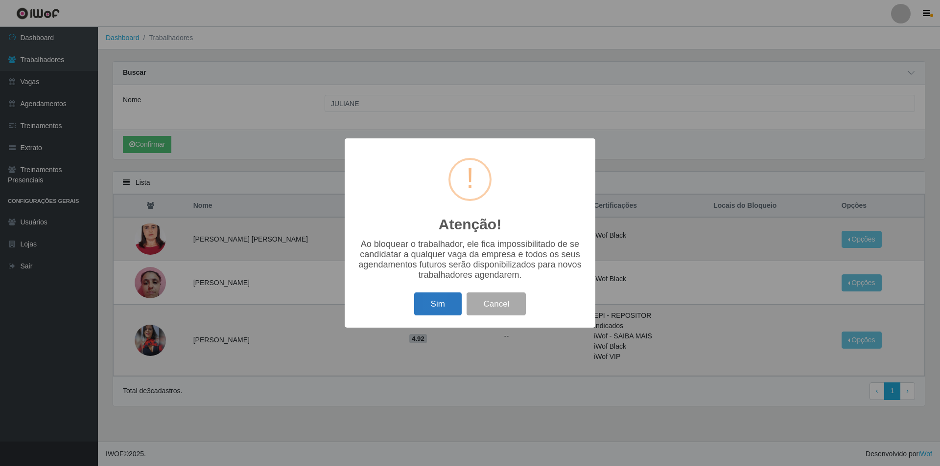
click at [434, 298] on button "Sim" at bounding box center [437, 304] width 47 height 23
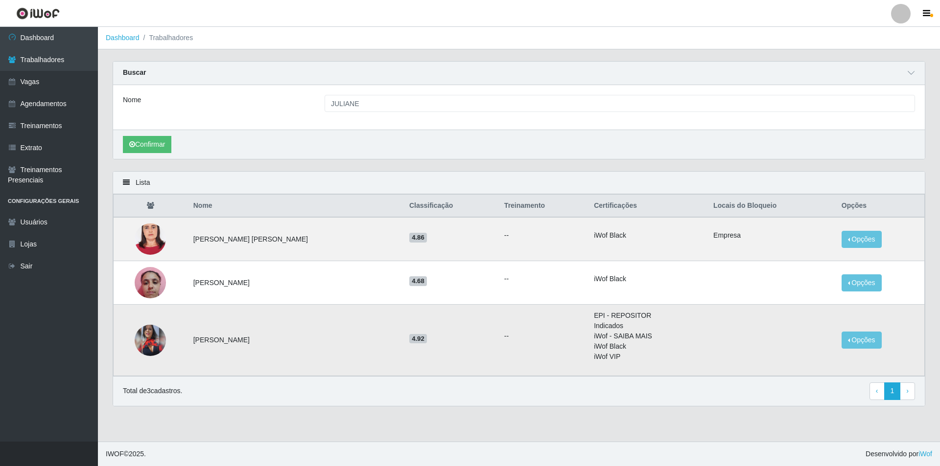
click at [152, 345] on img at bounding box center [150, 340] width 31 height 31
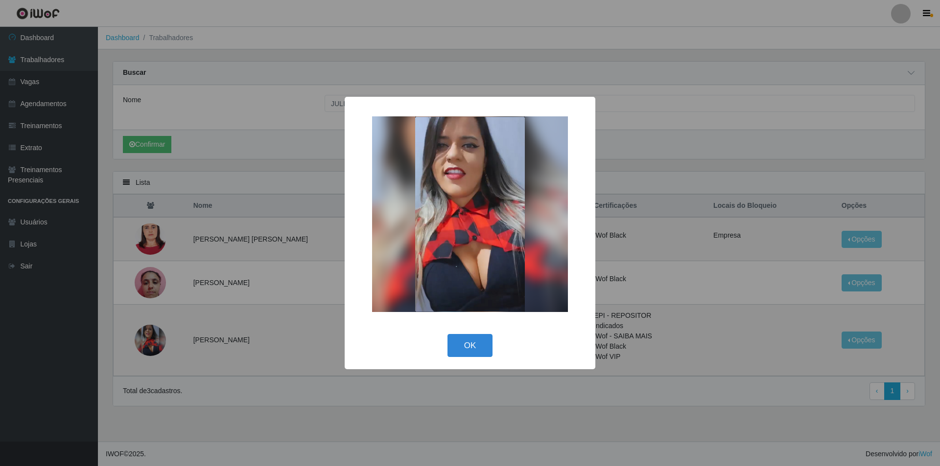
click at [160, 341] on div "× OK Cancel" at bounding box center [470, 233] width 940 height 466
